Goal: Task Accomplishment & Management: Manage account settings

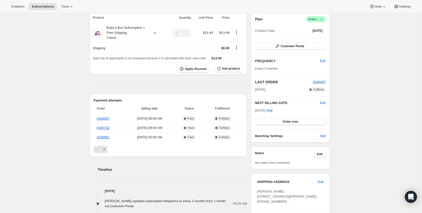
scroll to position [51, 0]
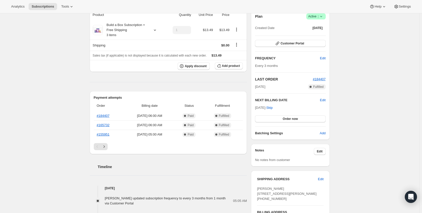
copy span "Oct 13, 202"
copy span "Oct 13, 2025 ·"
drag, startPoint x: 256, startPoint y: 108, endPoint x: 274, endPoint y: 107, distance: 17.7
click at [273, 107] on span "Oct 13, 2025 · Skip" at bounding box center [264, 108] width 18 height 4
